Goal: Task Accomplishment & Management: Manage account settings

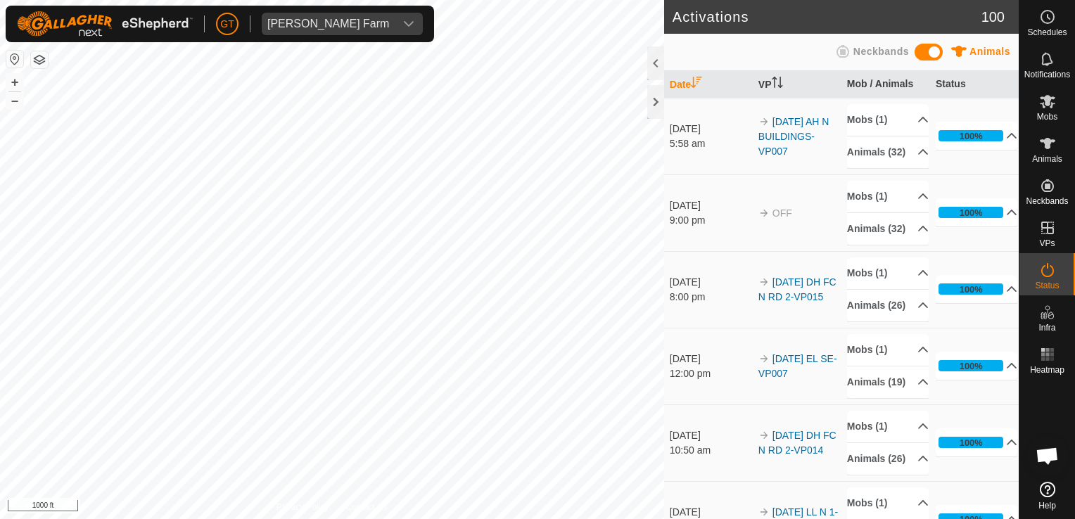
click at [0, 376] on html "[PERSON_NAME] Farm Schedules Notifications Mobs Animals Neckbands VPs Status In…" at bounding box center [537, 259] width 1075 height 519
click at [296, 0] on html "[PERSON_NAME] Farm Schedules Notifications Mobs Animals Neckbands VPs Status In…" at bounding box center [537, 259] width 1075 height 519
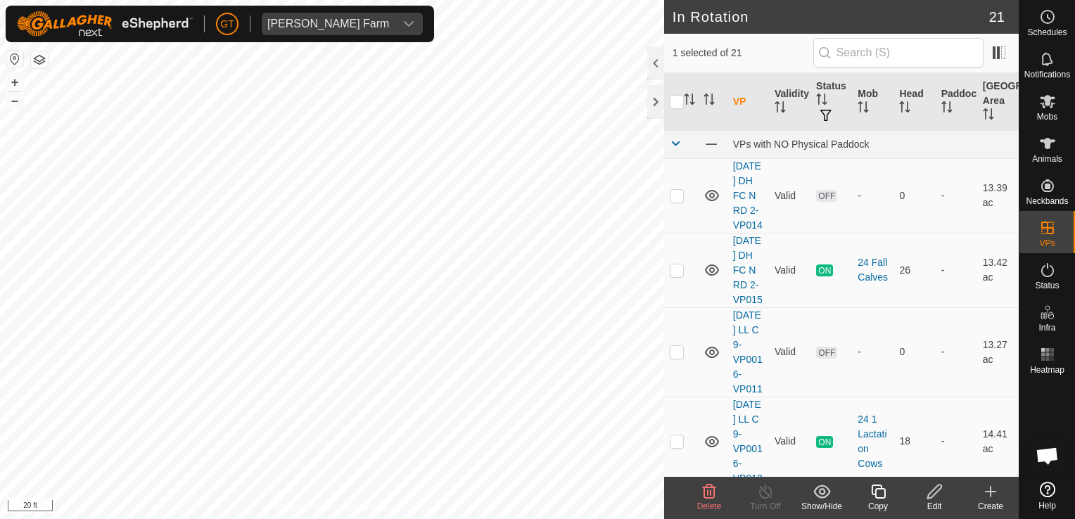
click at [704, 488] on icon at bounding box center [709, 492] width 13 height 14
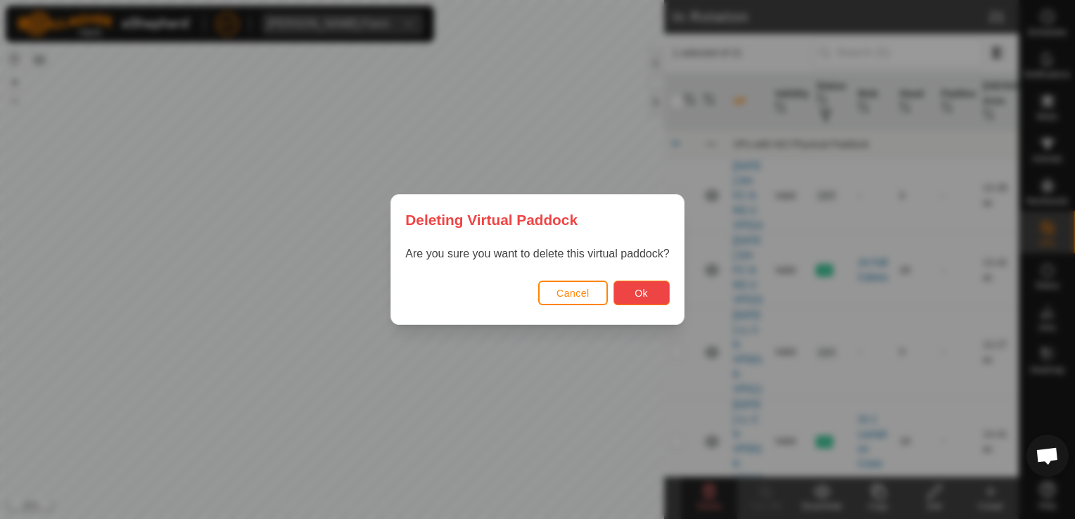
click at [643, 291] on span "Ok" at bounding box center [641, 293] width 13 height 11
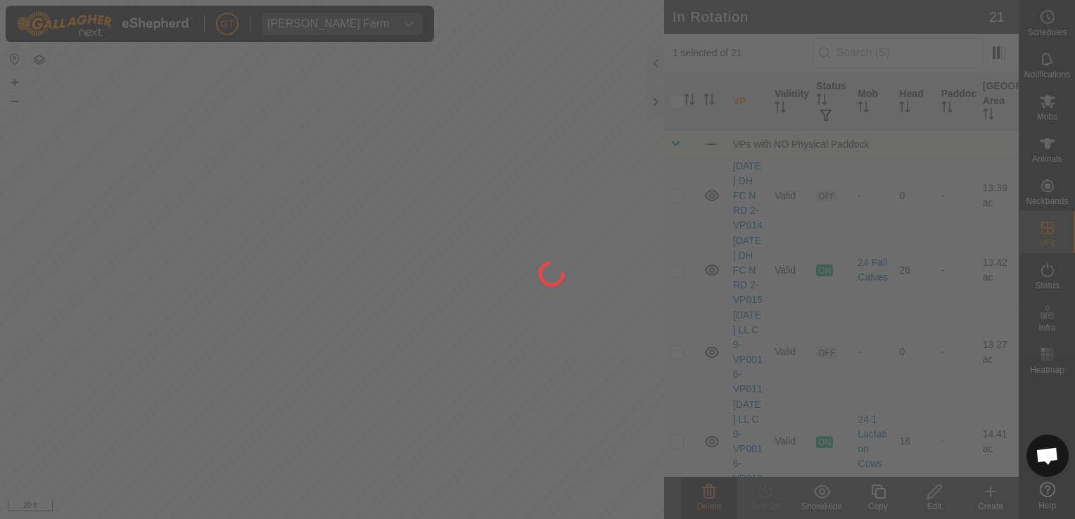
checkbox input "false"
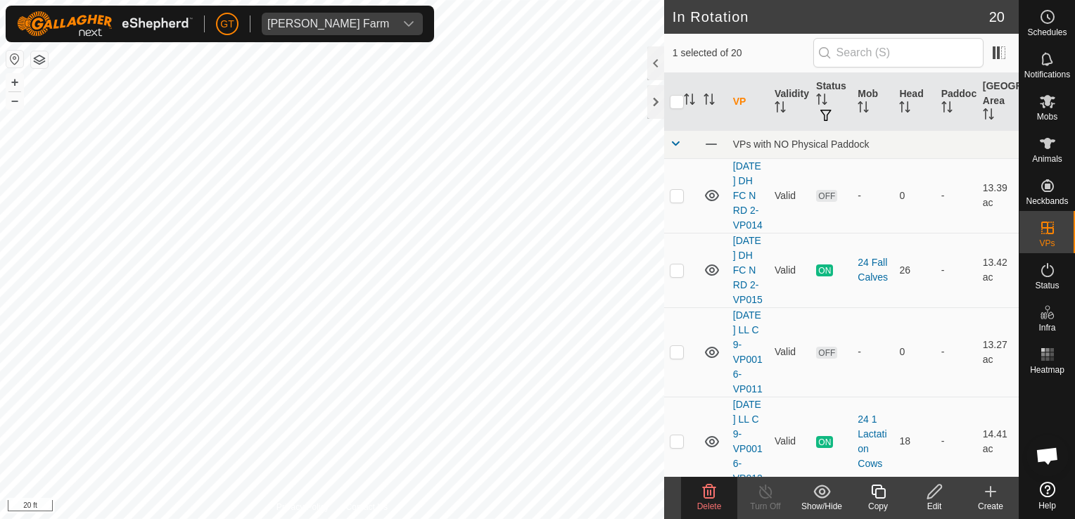
click at [710, 499] on icon at bounding box center [709, 492] width 13 height 14
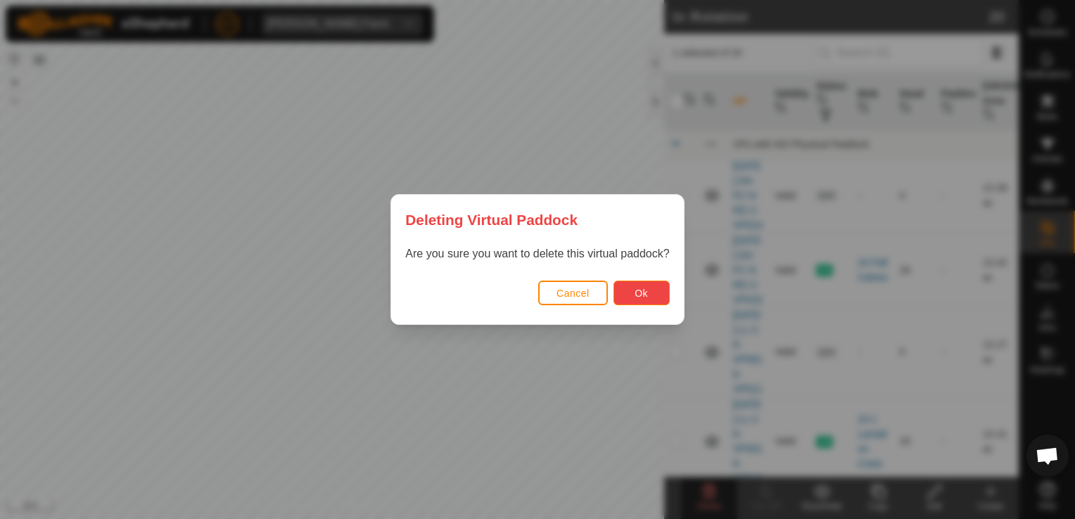
click at [642, 298] on span "Ok" at bounding box center [641, 293] width 13 height 11
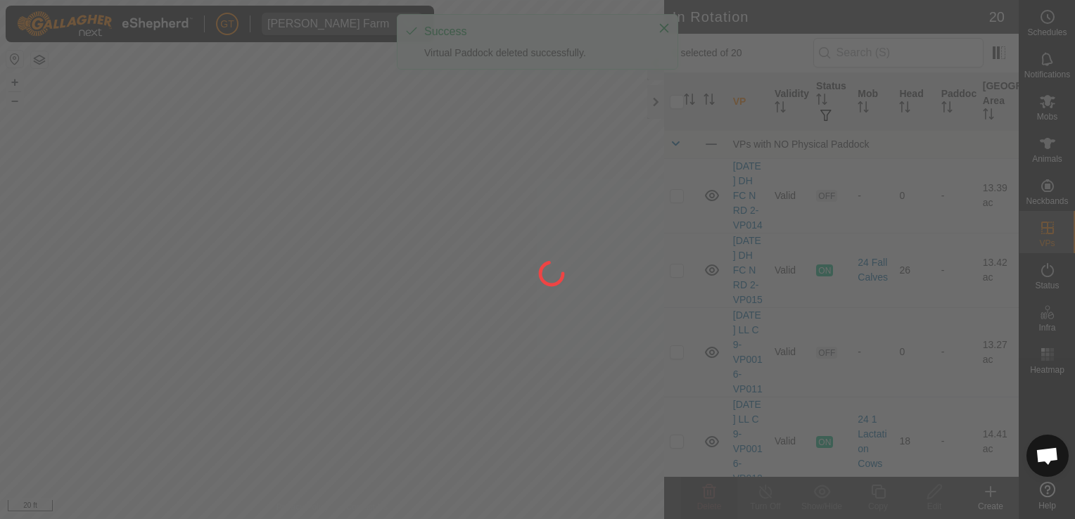
checkbox input "false"
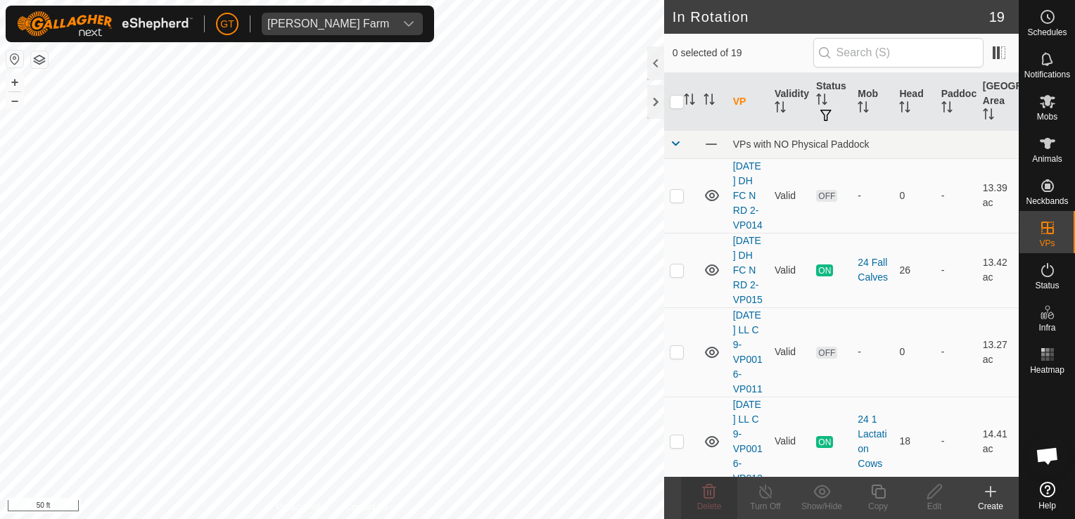
click at [654, 279] on div "GT Thoren Farm Schedules Notifications Mobs Animals Neckbands VPs Status Infra …" at bounding box center [537, 259] width 1075 height 519
click at [288, 519] on html "GT Thoren Farm Schedules Notifications Mobs Animals Neckbands VPs Status Infra …" at bounding box center [537, 259] width 1075 height 519
click at [531, 519] on html "GT Thoren Farm Schedules Notifications Mobs Animals Neckbands VPs Status Infra …" at bounding box center [537, 259] width 1075 height 519
click at [780, 120] on div "In Rotation 19 0 selected of 19 VP Validity Status Mob Head Paddock Grazing Are…" at bounding box center [509, 259] width 1019 height 519
click at [0, 306] on html "GT Thoren Farm Schedules Notifications Mobs Animals Neckbands VPs Status Infra …" at bounding box center [537, 259] width 1075 height 519
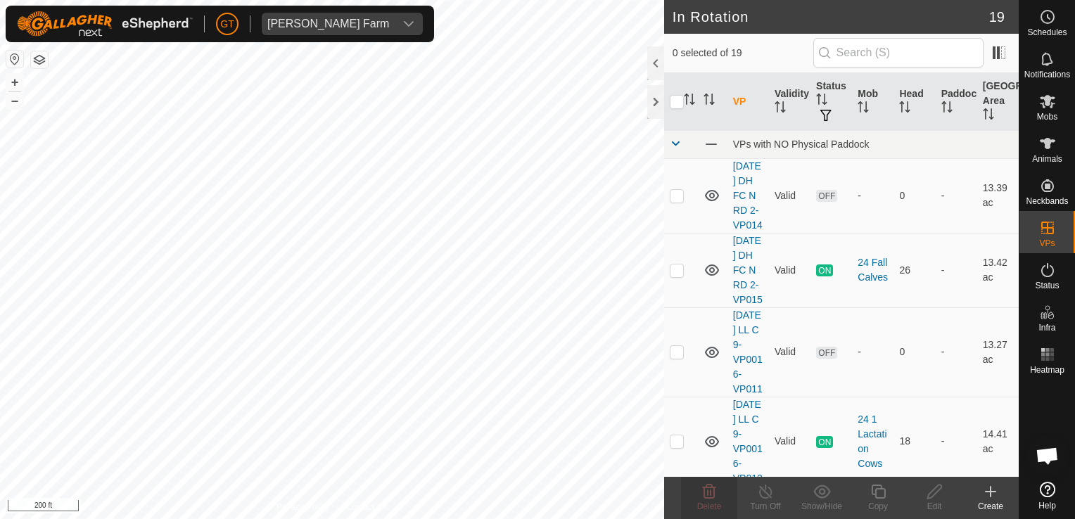
click at [259, 519] on html "GT Thoren Farm Schedules Notifications Mobs Animals Neckbands VPs Status Infra …" at bounding box center [537, 259] width 1075 height 519
click at [0, 334] on html "GT Thoren Farm Schedules Notifications Mobs Animals Neckbands VPs Status Infra …" at bounding box center [537, 259] width 1075 height 519
click at [887, 246] on div "In Rotation 19 0 selected of 19 VP Validity Status Mob Head Paddock Grazing Are…" at bounding box center [509, 259] width 1019 height 519
click at [360, 519] on html "GT Thoren Farm Schedules Notifications Mobs Animals Neckbands VPs Status Infra …" at bounding box center [537, 259] width 1075 height 519
click at [0, 519] on html "GT Thoren Farm Schedules Notifications Mobs Animals Neckbands VPs Status Infra …" at bounding box center [537, 259] width 1075 height 519
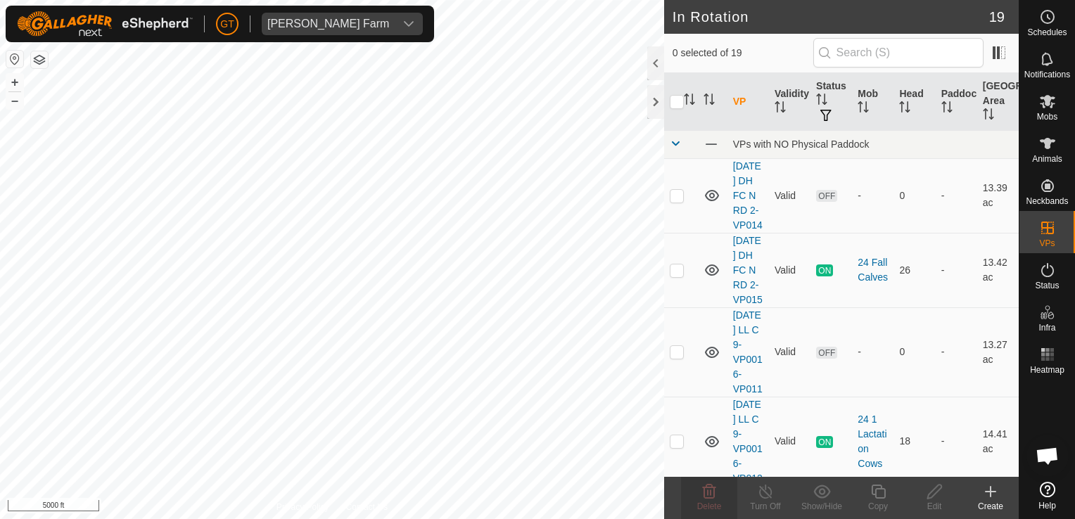
click at [284, 519] on html "GT Thoren Farm Schedules Notifications Mobs Animals Neckbands VPs Status Infra …" at bounding box center [537, 259] width 1075 height 519
click at [0, 89] on html "GT Thoren Farm Schedules Notifications Mobs Animals Neckbands VPs Status Infra …" at bounding box center [537, 259] width 1075 height 519
click at [0, 224] on html "GT Thoren Farm Schedules Notifications Mobs Animals Neckbands VPs Status Infra …" at bounding box center [537, 259] width 1075 height 519
click at [307, 519] on html "GT Thoren Farm Schedules Notifications Mobs Animals Neckbands VPs Status Infra …" at bounding box center [537, 259] width 1075 height 519
click at [513, 519] on html "GT Thoren Farm Schedules Notifications Mobs Animals Neckbands VPs Status Infra …" at bounding box center [537, 259] width 1075 height 519
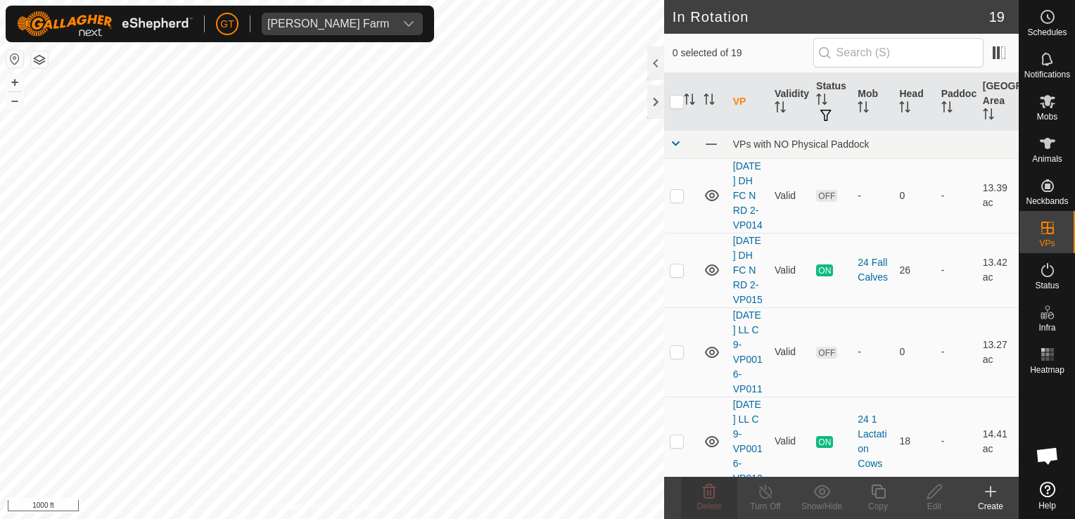
click at [444, 519] on html "GT Thoren Farm Schedules Notifications Mobs Animals Neckbands VPs Status Infra …" at bounding box center [537, 259] width 1075 height 519
click at [564, 519] on html "GT Thoren Farm Schedules Notifications Mobs Animals Neckbands VPs Status Infra …" at bounding box center [537, 259] width 1075 height 519
click at [501, 519] on html "GT Thoren Farm Schedules Notifications Mobs Animals Neckbands VPs Status Infra …" at bounding box center [537, 259] width 1075 height 519
click at [307, 519] on html "GT Thoren Farm Schedules Notifications Mobs Animals Neckbands VPs Status Infra …" at bounding box center [537, 259] width 1075 height 519
click at [667, 338] on div "In Rotation 19 0 selected of 19 VP Validity Status Mob Head Paddock Grazing Are…" at bounding box center [509, 259] width 1019 height 519
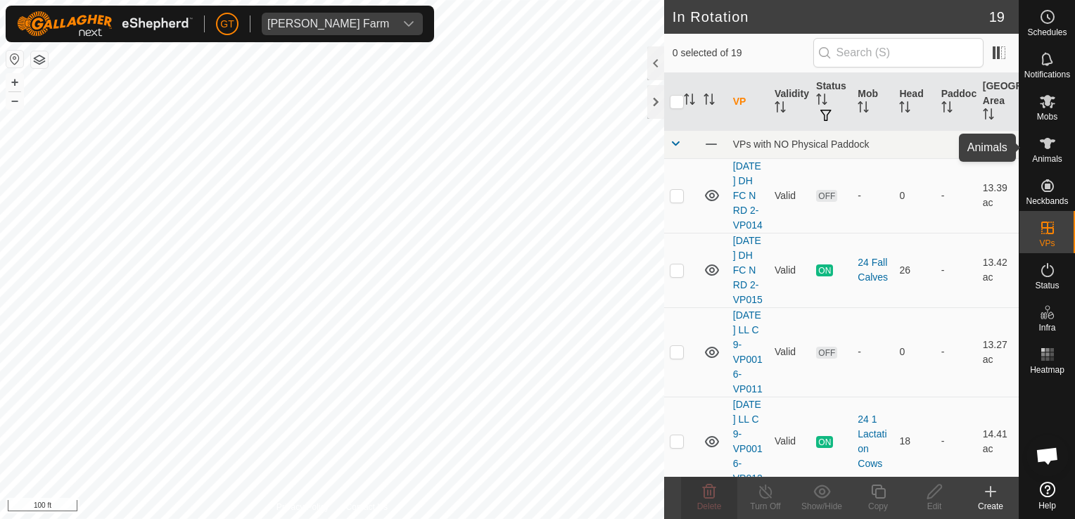
click at [1045, 147] on icon at bounding box center [1047, 143] width 15 height 11
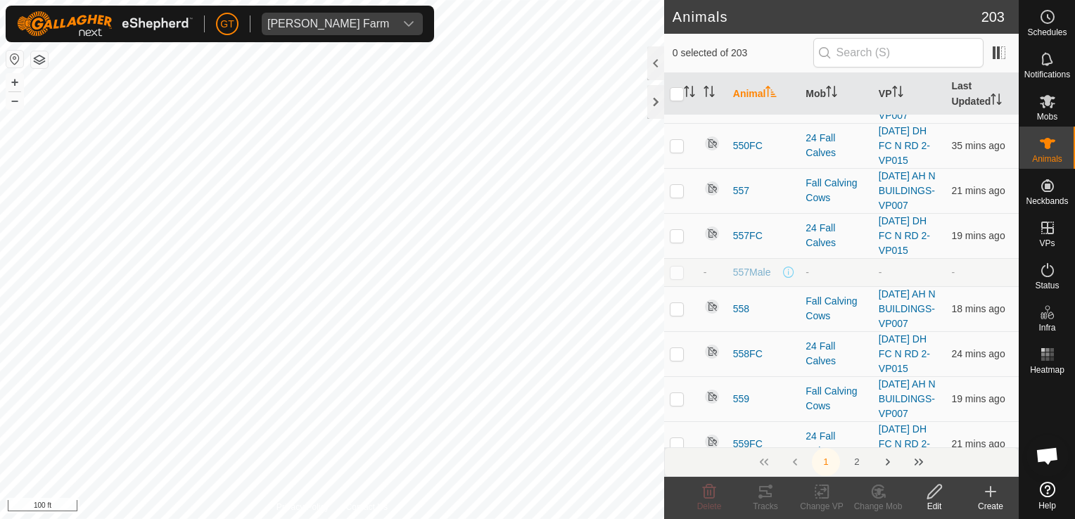
scroll to position [2392, 0]
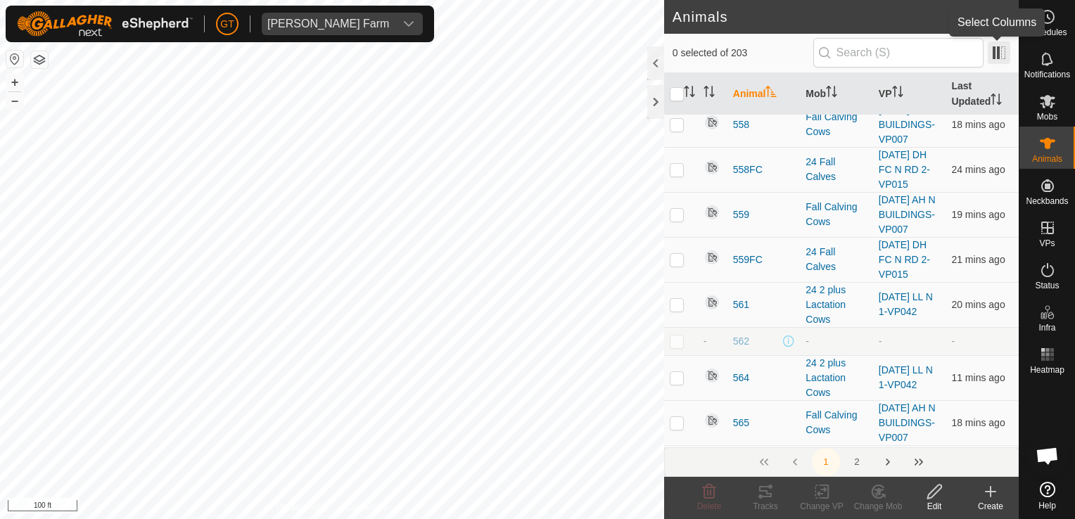
click at [1001, 50] on span at bounding box center [999, 53] width 23 height 23
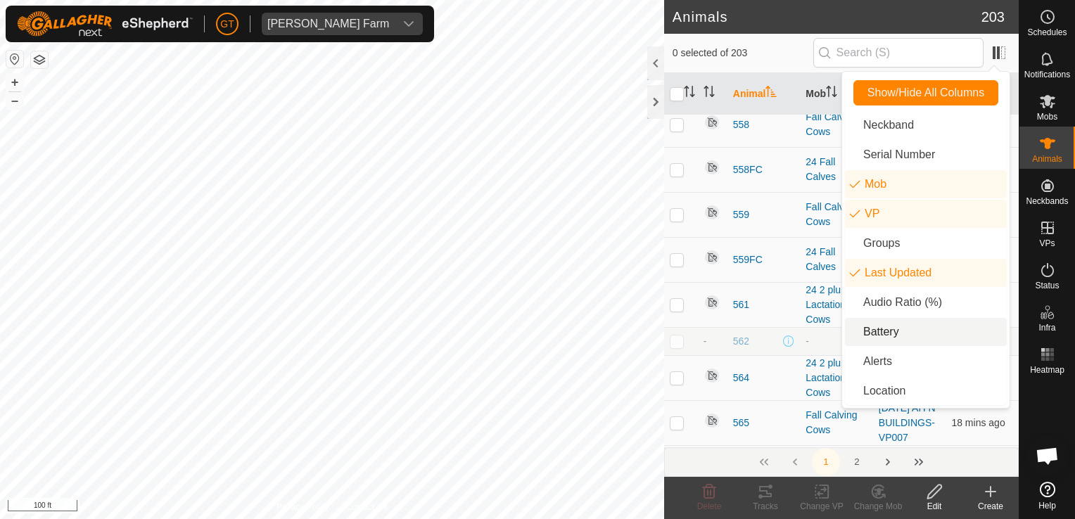
click at [889, 332] on li "Battery" at bounding box center [926, 332] width 162 height 28
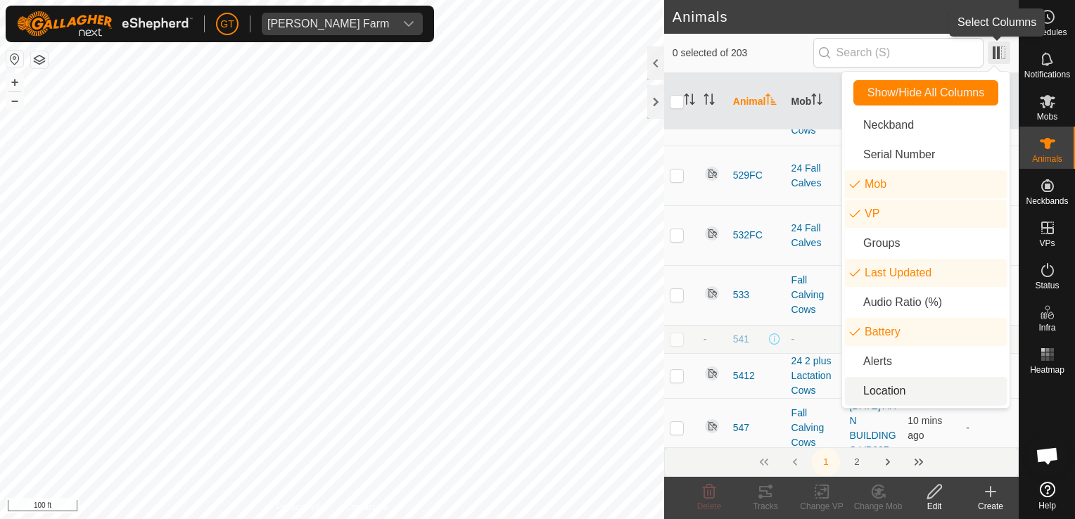
click at [994, 52] on span at bounding box center [999, 53] width 23 height 23
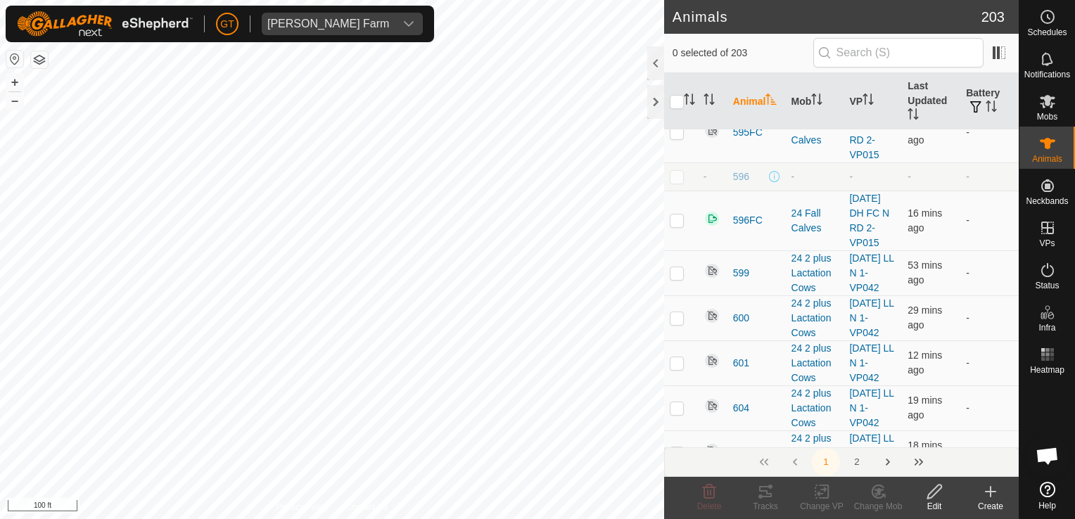
scroll to position [4081, 0]
